Goal: Task Accomplishment & Management: Use online tool/utility

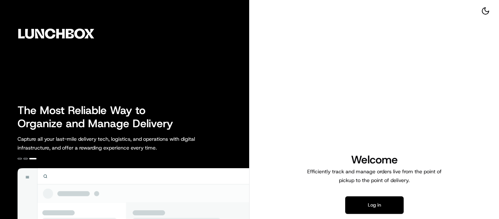
click at [349, 204] on button "Log in" at bounding box center [374, 205] width 58 height 18
